Goal: Task Accomplishment & Management: Manage account settings

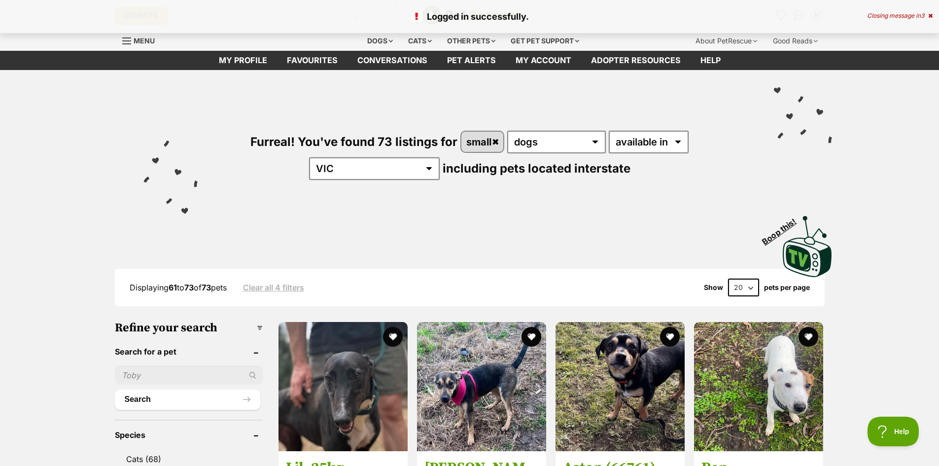
click at [881, 16] on div "Closing message in 3" at bounding box center [900, 15] width 66 height 7
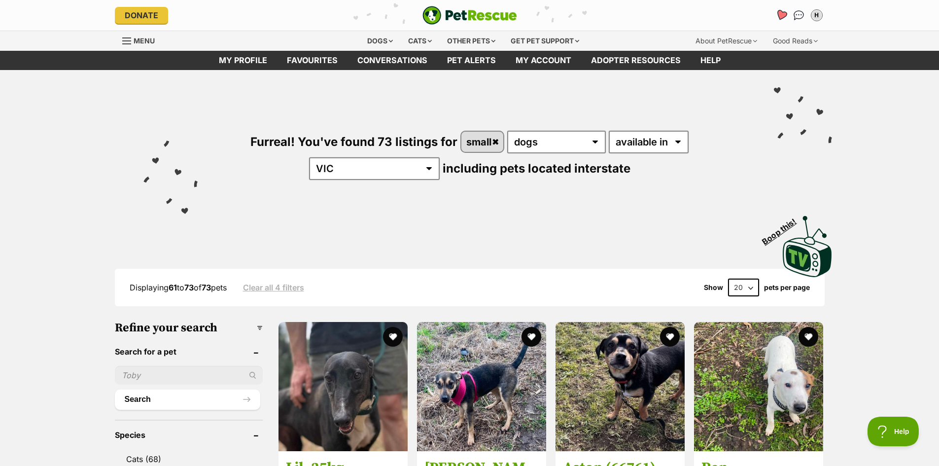
click at [787, 14] on link "Favourites" at bounding box center [781, 15] width 20 height 20
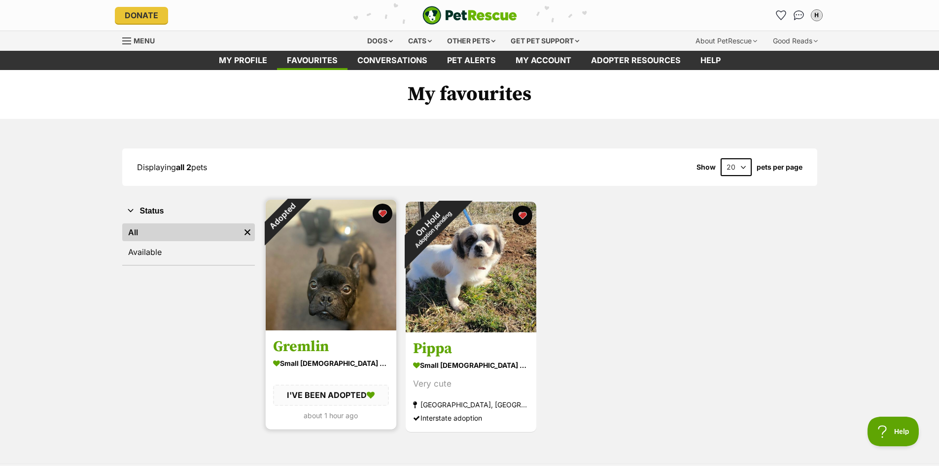
click at [329, 272] on img at bounding box center [331, 265] width 131 height 131
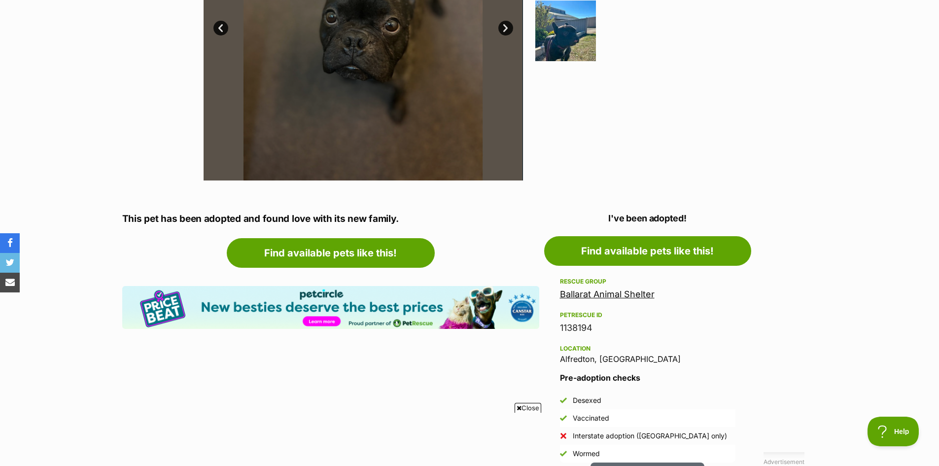
scroll to position [345, 0]
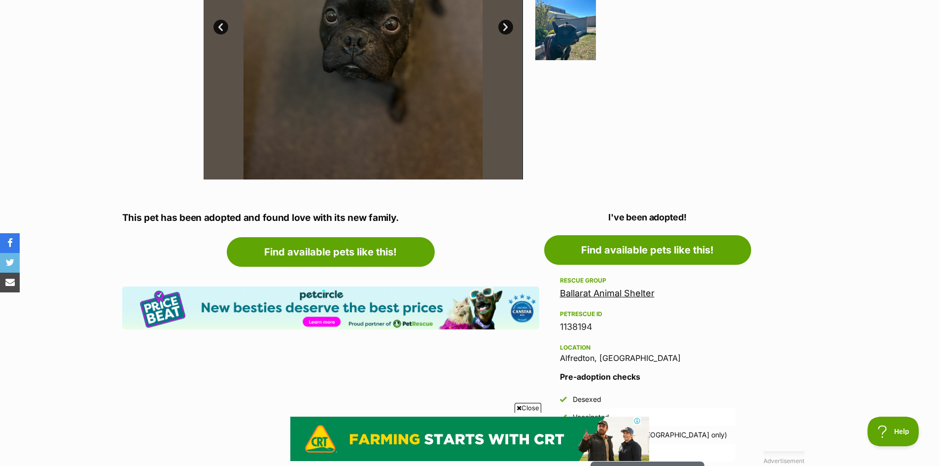
click at [588, 294] on link "Ballarat Animal Shelter" at bounding box center [607, 293] width 95 height 10
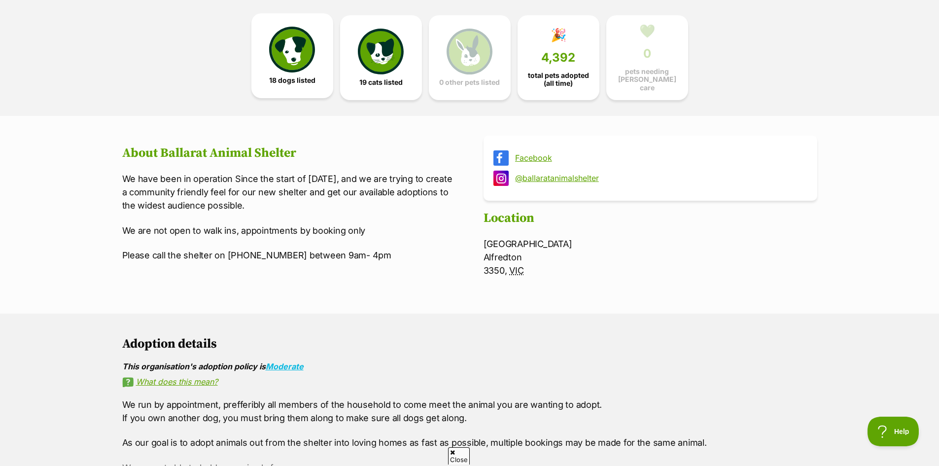
scroll to position [148, 0]
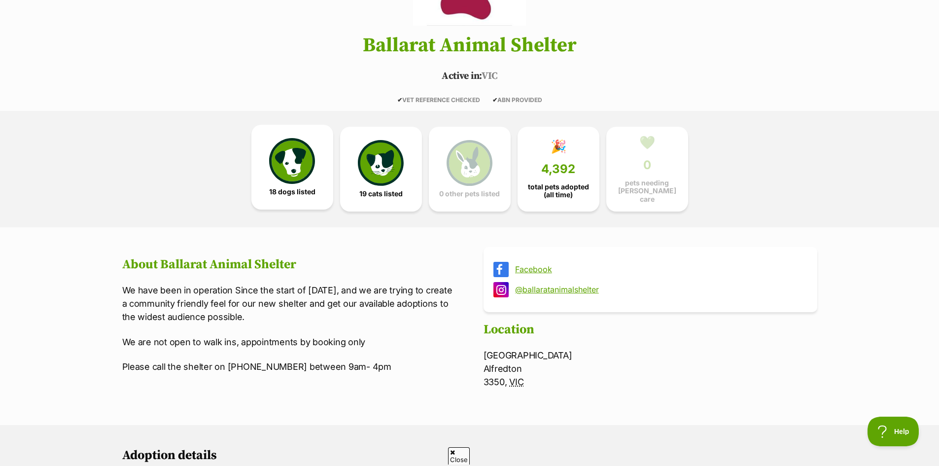
click at [297, 154] on img at bounding box center [291, 160] width 45 height 45
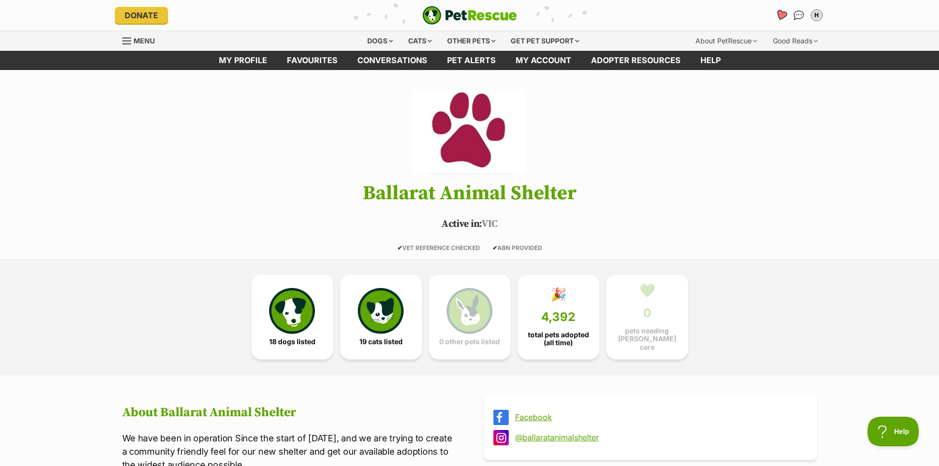
click at [781, 14] on icon "Favourites" at bounding box center [781, 14] width 12 height 11
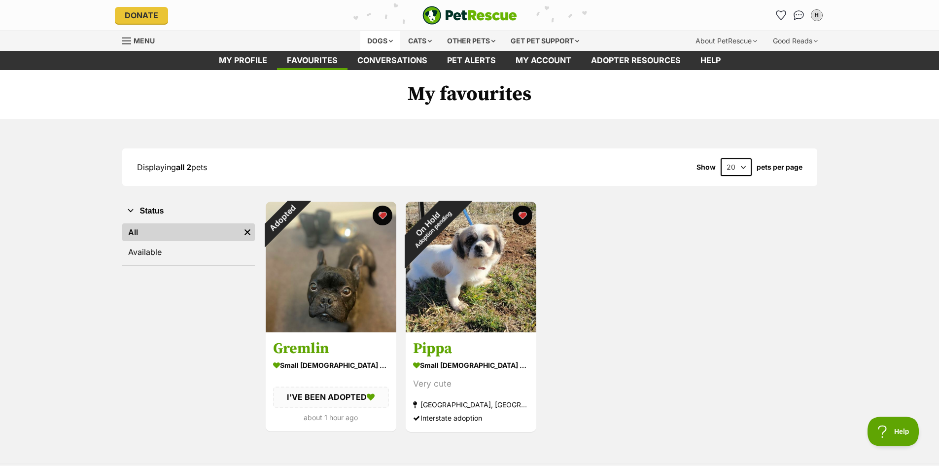
click at [375, 40] on div "Dogs" at bounding box center [379, 41] width 39 height 20
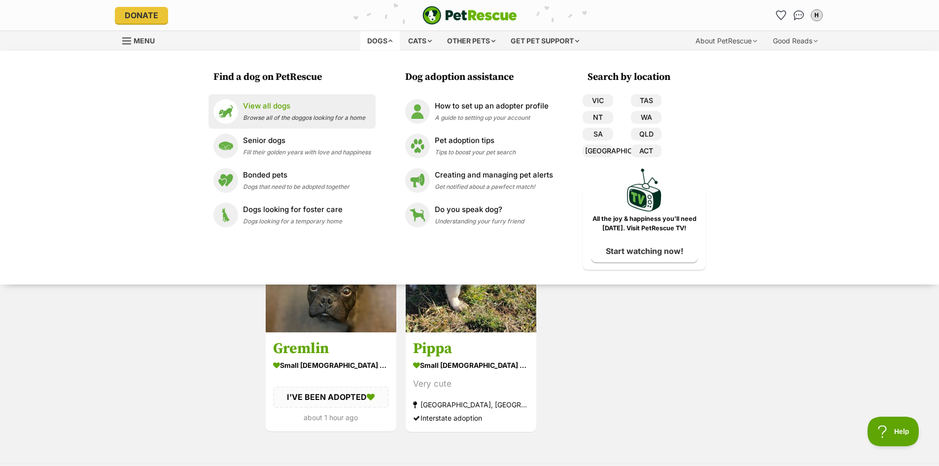
click at [284, 108] on p "View all dogs" at bounding box center [304, 106] width 122 height 11
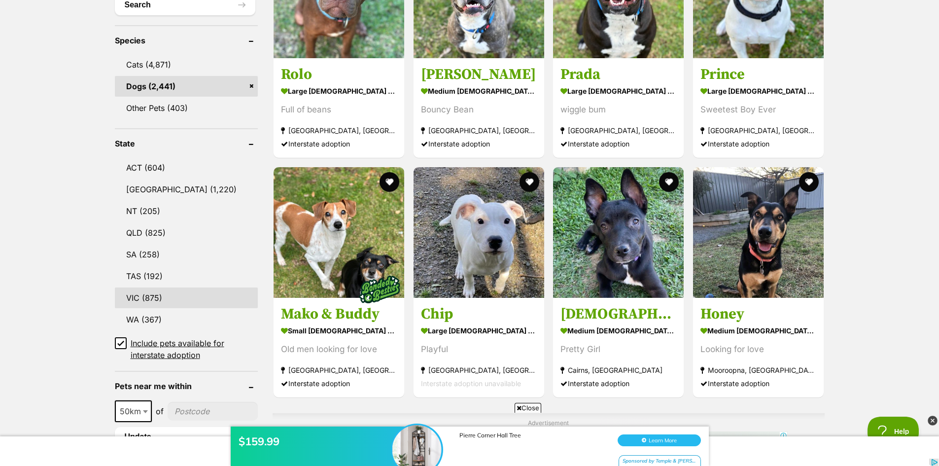
click at [183, 300] on link "VIC (875)" at bounding box center [186, 297] width 143 height 21
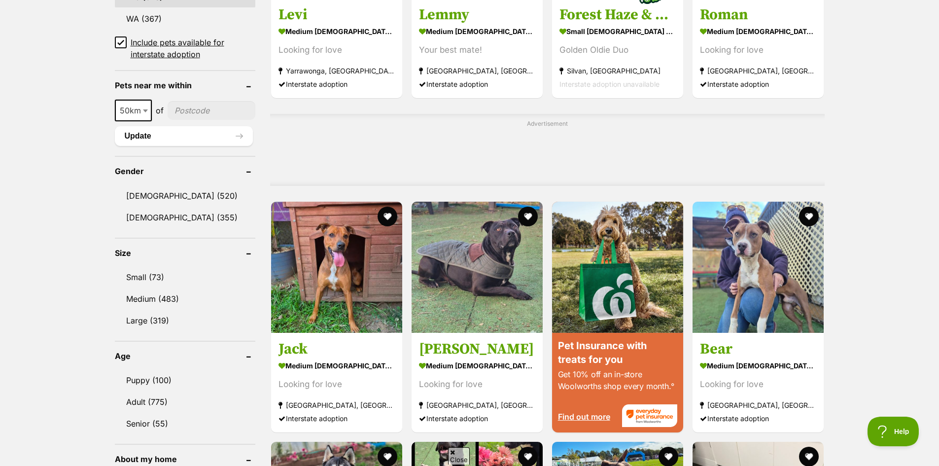
scroll to position [739, 0]
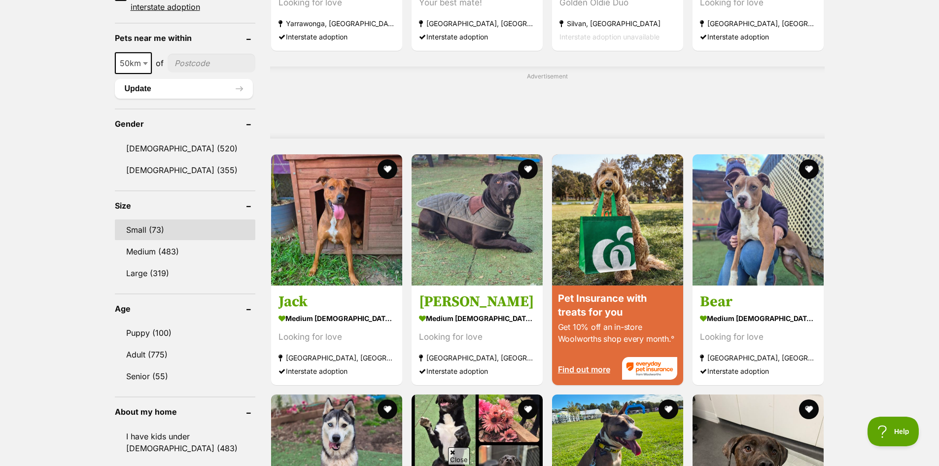
click at [189, 235] on link "Small (73)" at bounding box center [185, 229] width 140 height 21
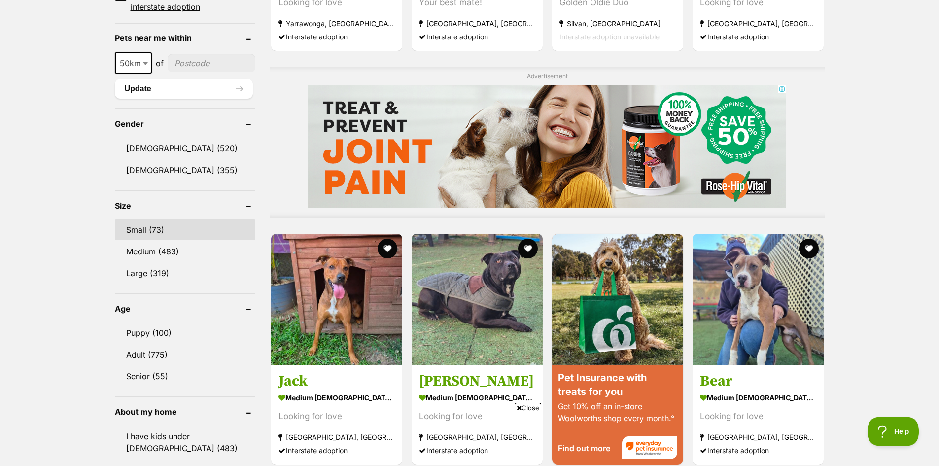
scroll to position [0, 0]
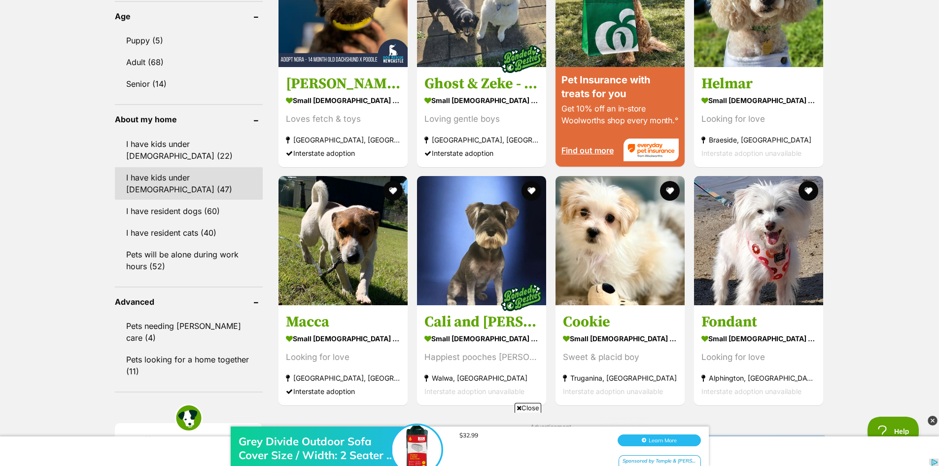
scroll to position [1035, 0]
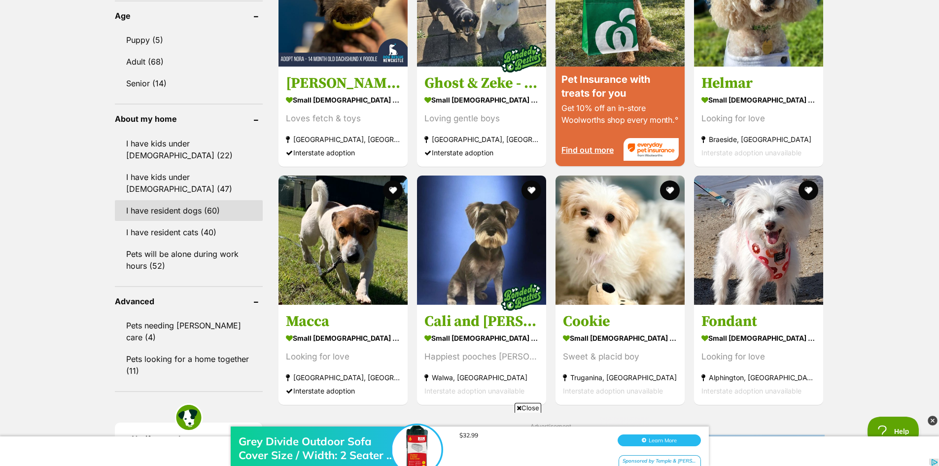
click at [221, 200] on link "I have resident dogs (60)" at bounding box center [189, 210] width 148 height 21
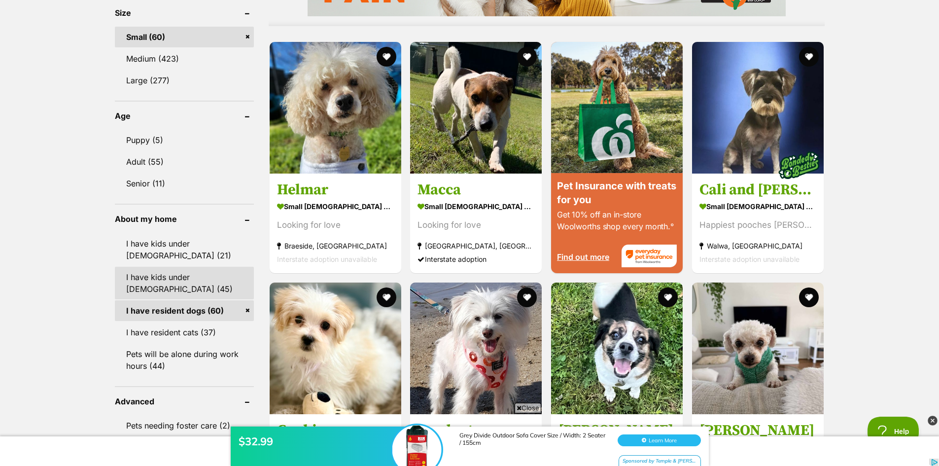
scroll to position [1035, 0]
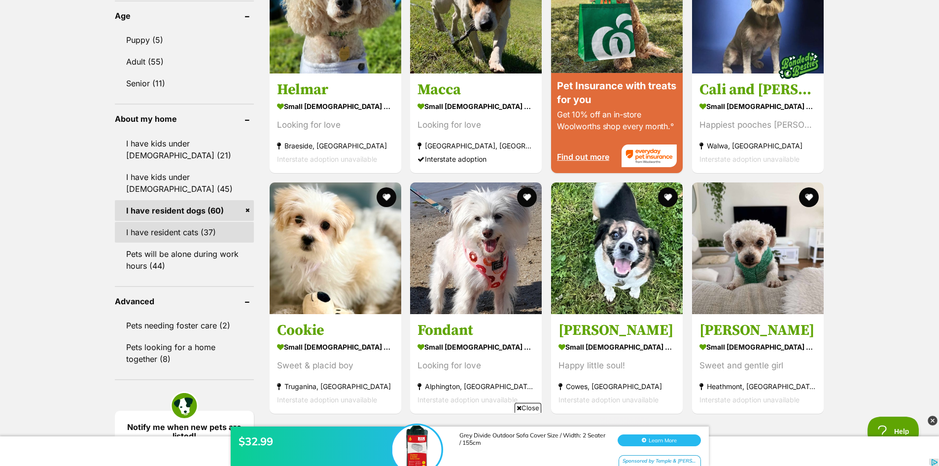
click at [220, 227] on link "I have resident cats (37)" at bounding box center [184, 232] width 139 height 21
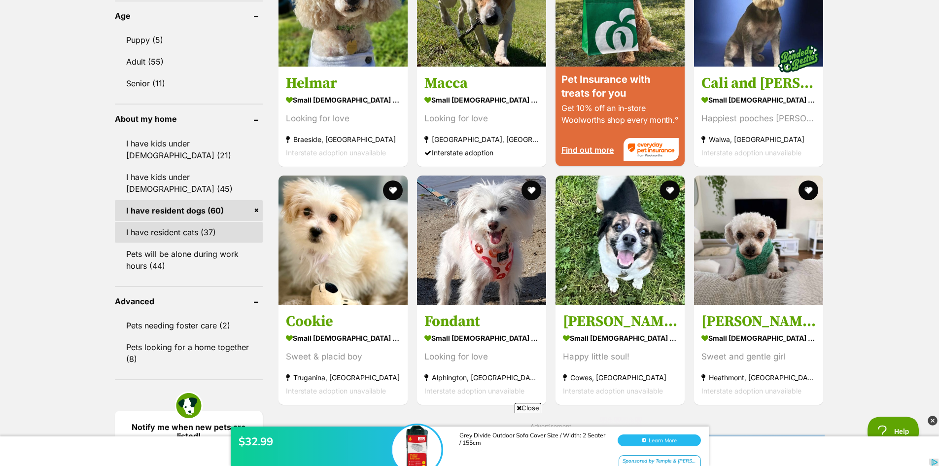
scroll to position [0, 0]
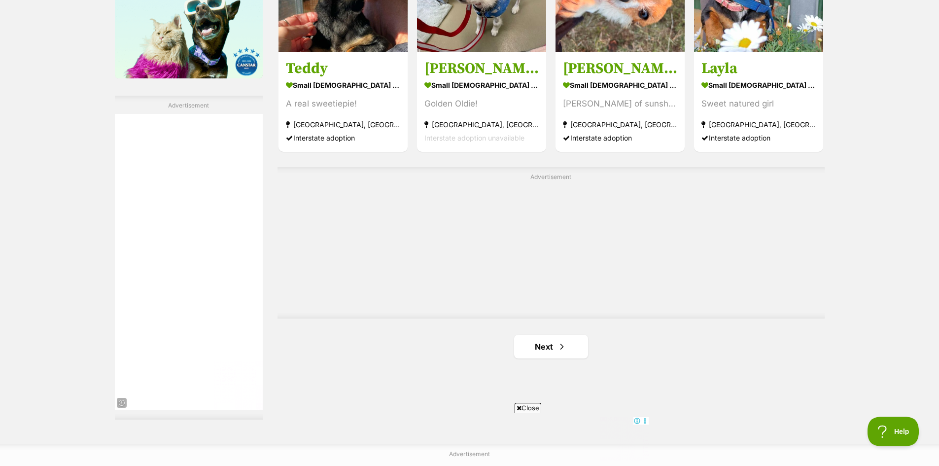
scroll to position [1675, 0]
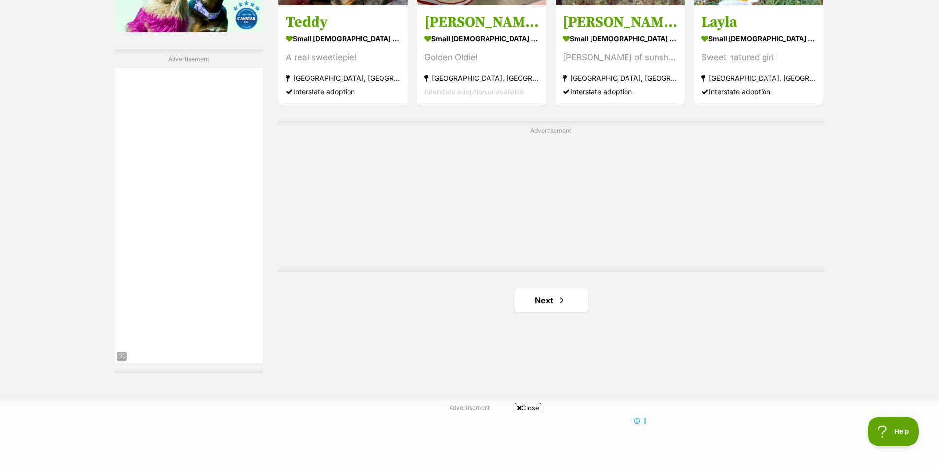
click at [551, 303] on link "Next" at bounding box center [551, 300] width 74 height 24
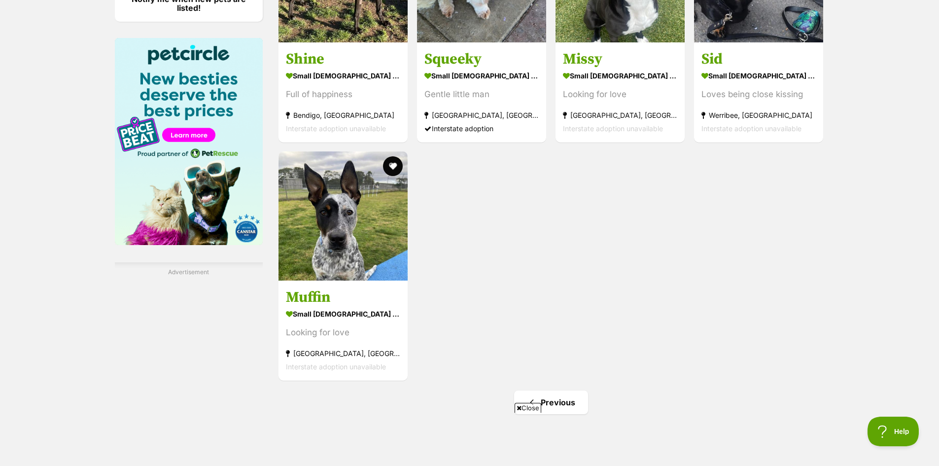
scroll to position [1577, 0]
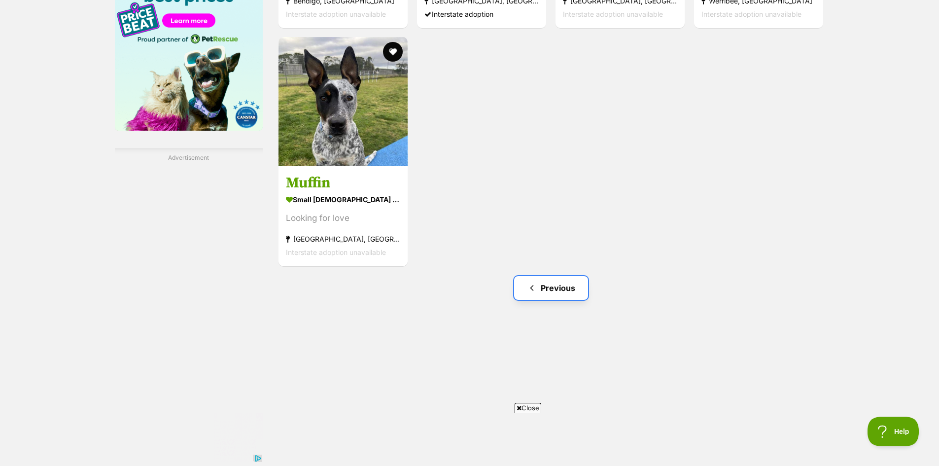
click at [562, 280] on link "Previous" at bounding box center [551, 288] width 74 height 24
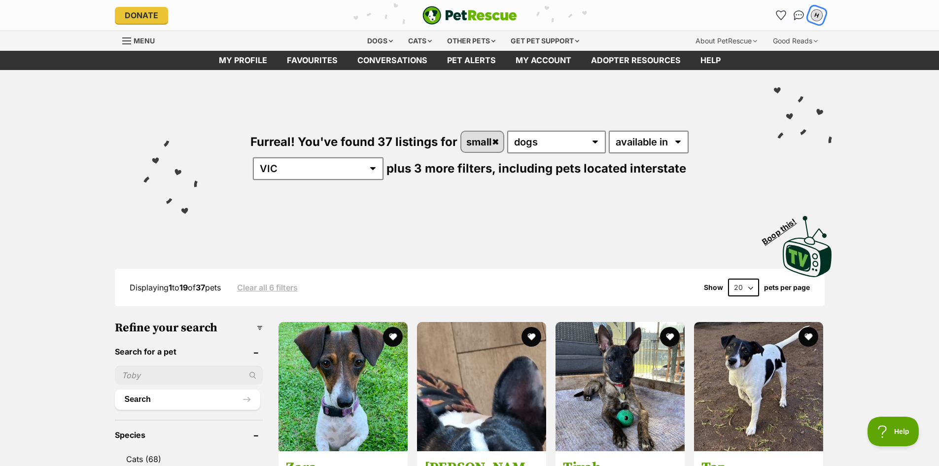
click at [818, 11] on div "H" at bounding box center [816, 15] width 13 height 13
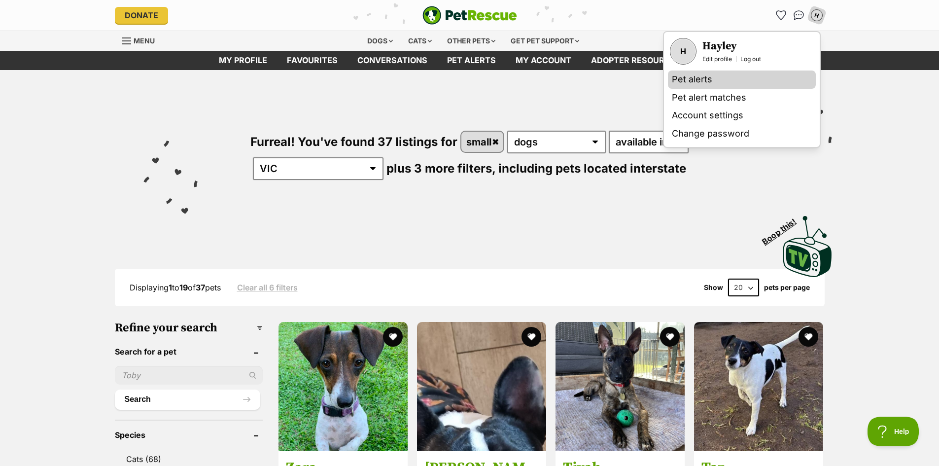
click at [752, 84] on link "Pet alerts" at bounding box center [742, 79] width 148 height 18
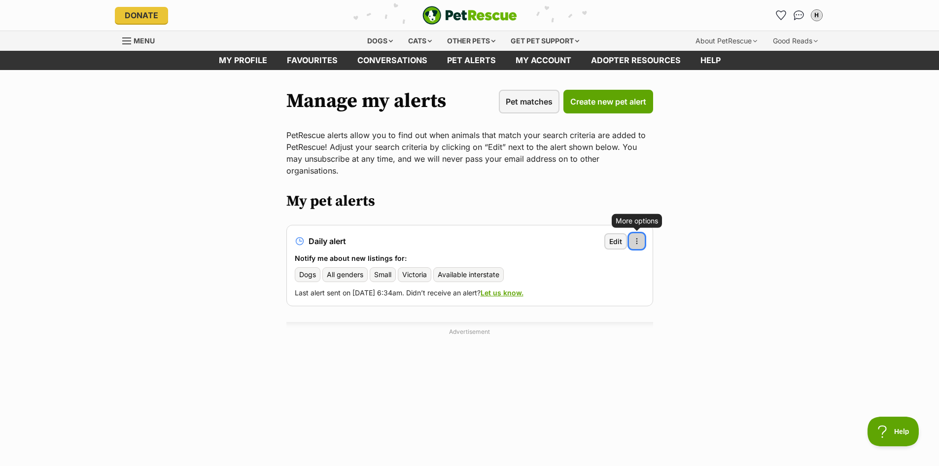
click at [635, 237] on span "button" at bounding box center [637, 241] width 8 height 8
click at [613, 260] on link "Delete alert" at bounding box center [589, 268] width 101 height 16
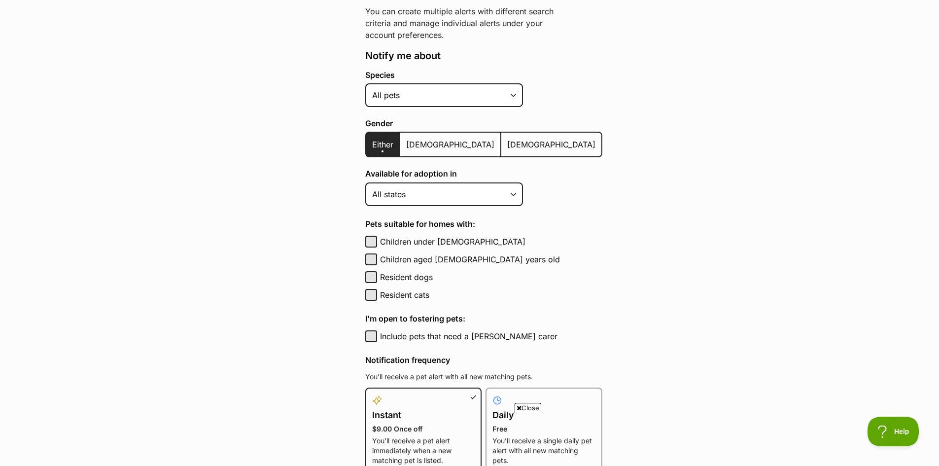
scroll to position [296, 0]
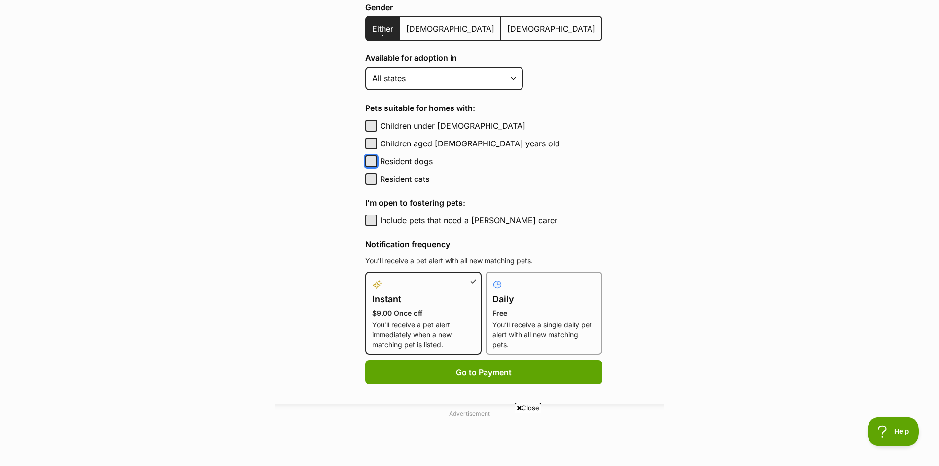
click at [372, 158] on button "Resident dogs" at bounding box center [371, 161] width 12 height 12
checkbox input "true"
click at [368, 183] on button "Resident cats" at bounding box center [371, 179] width 12 height 12
checkbox input "true"
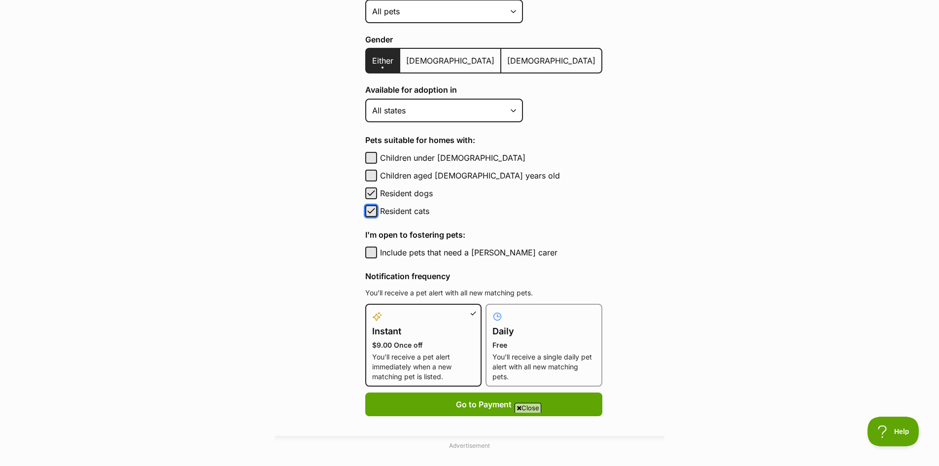
scroll to position [99, 0]
